Goal: Task Accomplishment & Management: Use online tool/utility

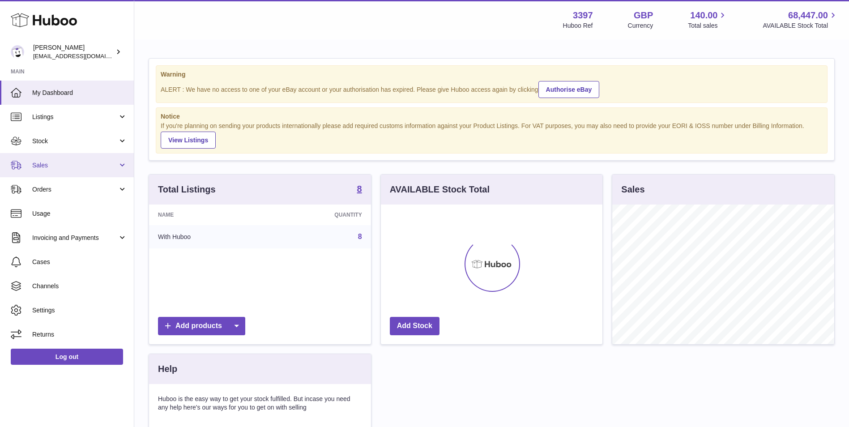
scroll to position [140, 221]
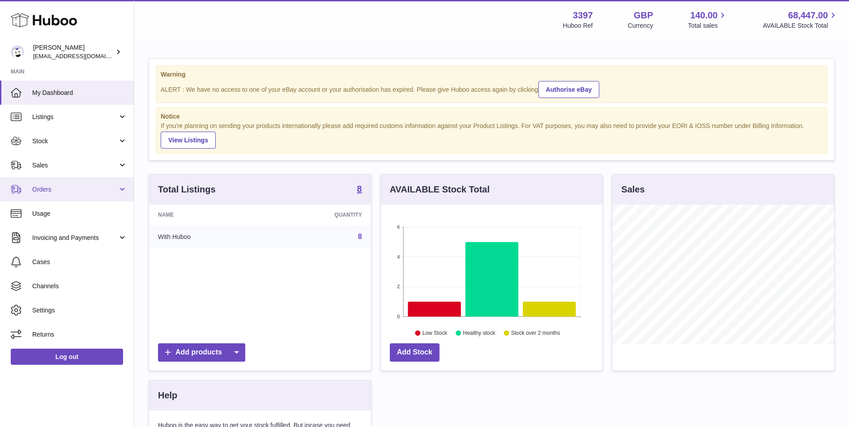
click at [51, 184] on link "Orders" at bounding box center [67, 189] width 134 height 24
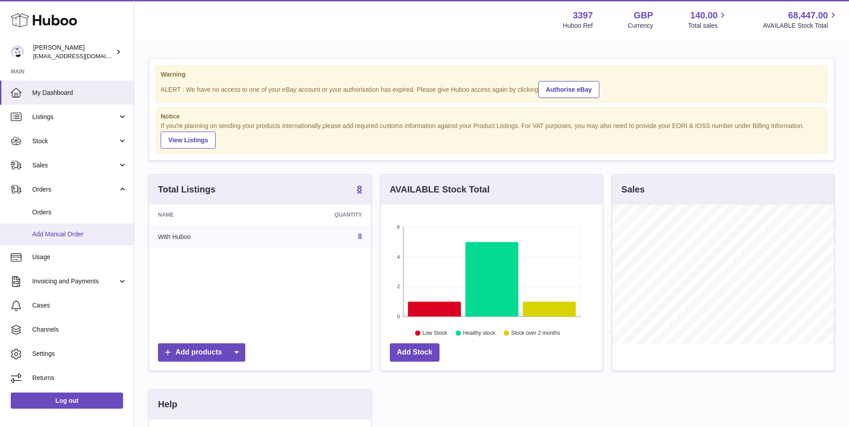
click at [42, 235] on span "Add Manual Order" at bounding box center [79, 234] width 95 height 9
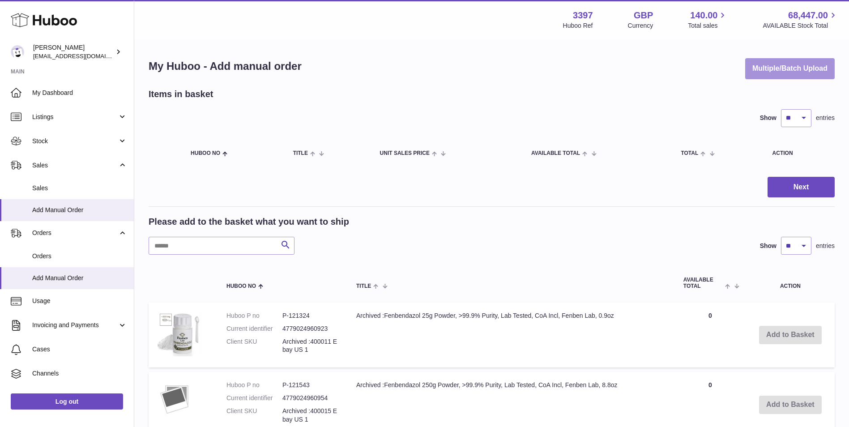
click at [795, 68] on button "Multiple/Batch Upload" at bounding box center [789, 68] width 89 height 21
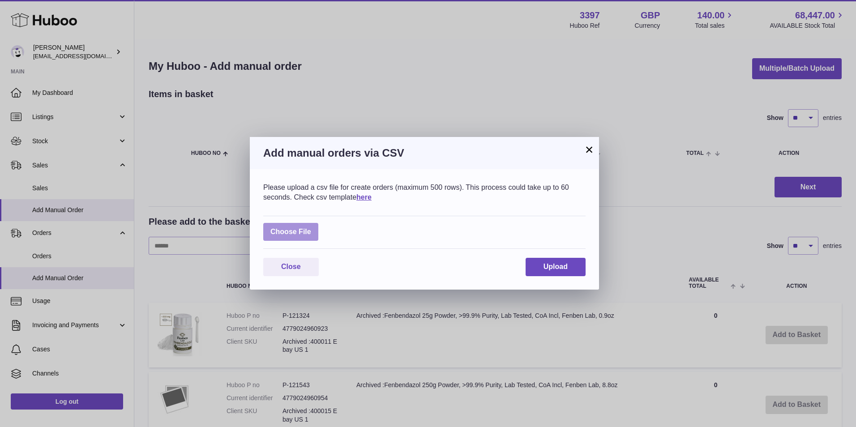
click at [286, 237] on label at bounding box center [290, 232] width 55 height 18
click at [311, 228] on input "file" at bounding box center [311, 227] width 0 height 0
type input "**********"
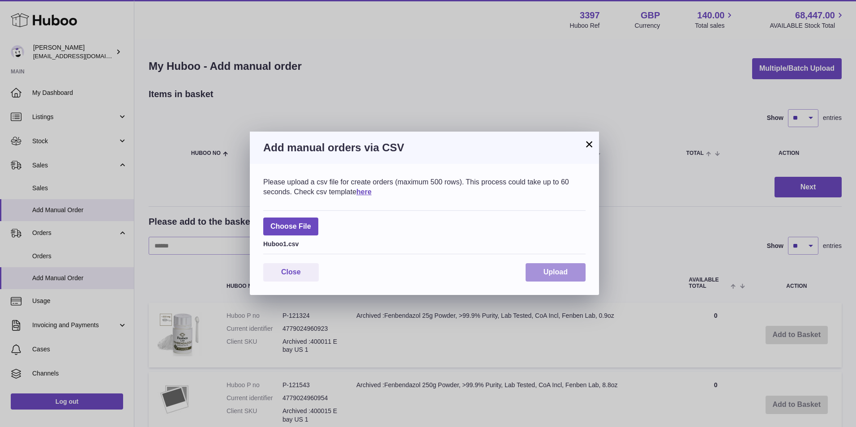
click at [558, 266] on button "Upload" at bounding box center [555, 272] width 60 height 18
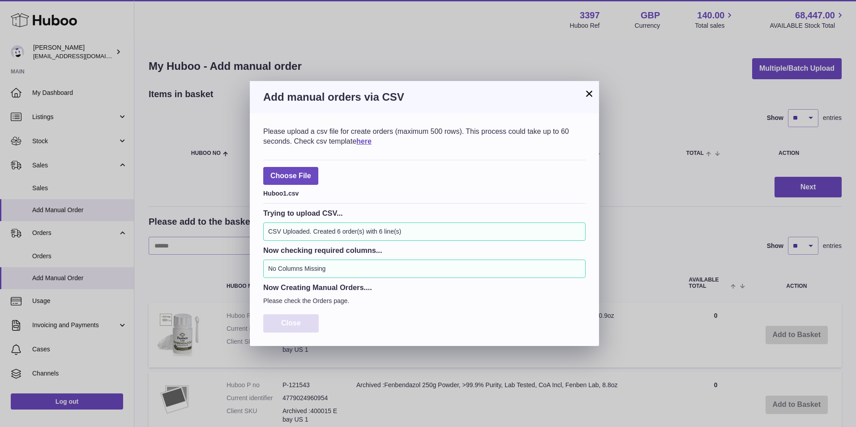
click at [285, 324] on span "Close" at bounding box center [291, 323] width 20 height 8
